Goal: Transaction & Acquisition: Purchase product/service

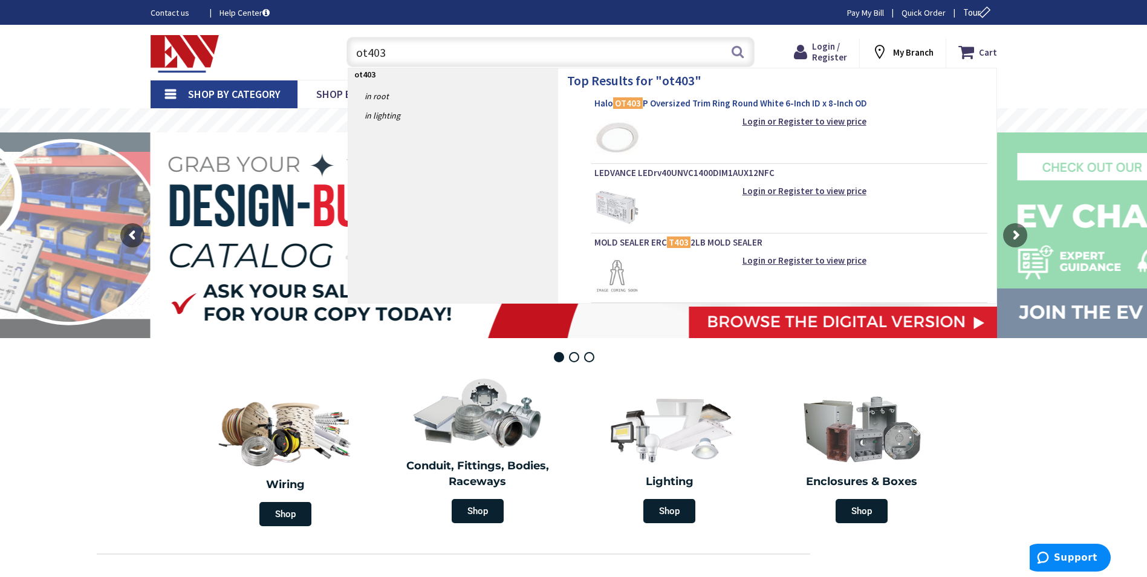
type input "ot403"
click at [675, 104] on span "Halo OT403 P Oversized Trim Ring Round White 6-Inch ID x 8-Inch OD" at bounding box center [789, 103] width 390 height 12
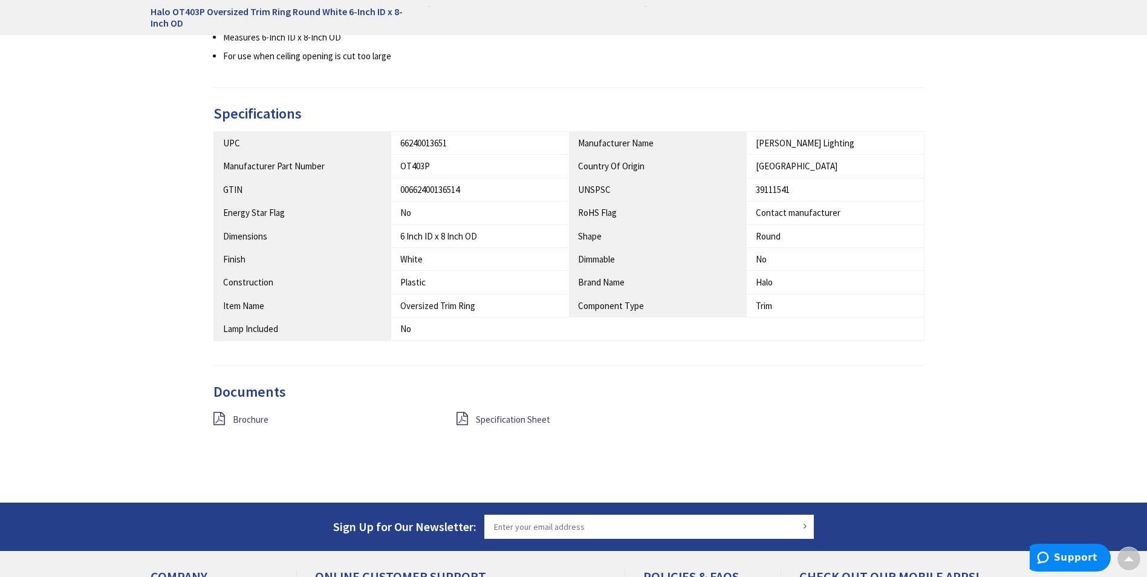
scroll to position [605, 0]
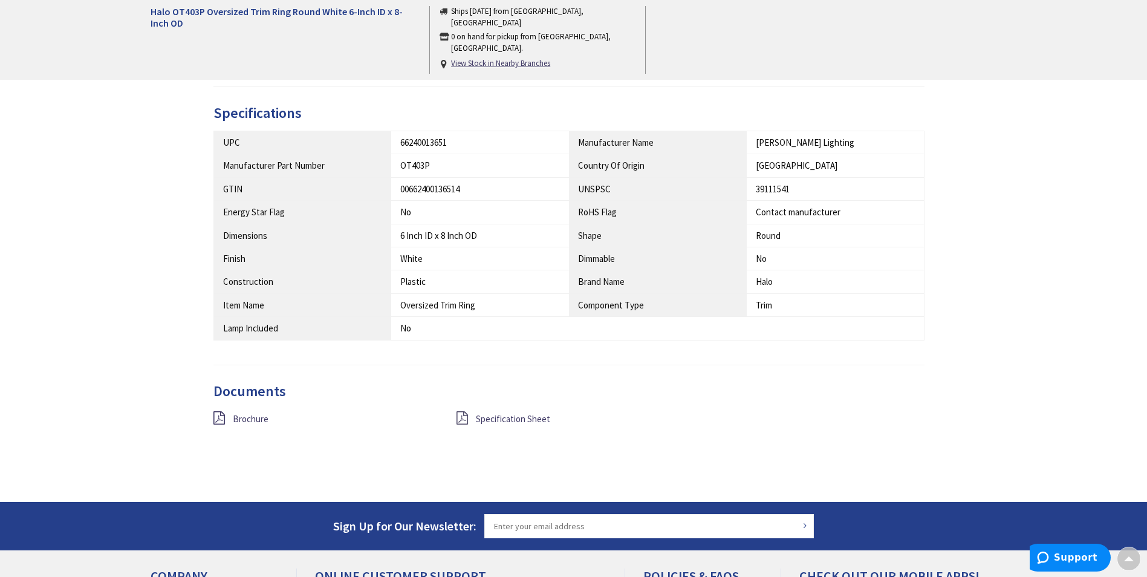
click at [457, 419] on icon at bounding box center [461, 417] width 11 height 13
